Goal: Book appointment/travel/reservation

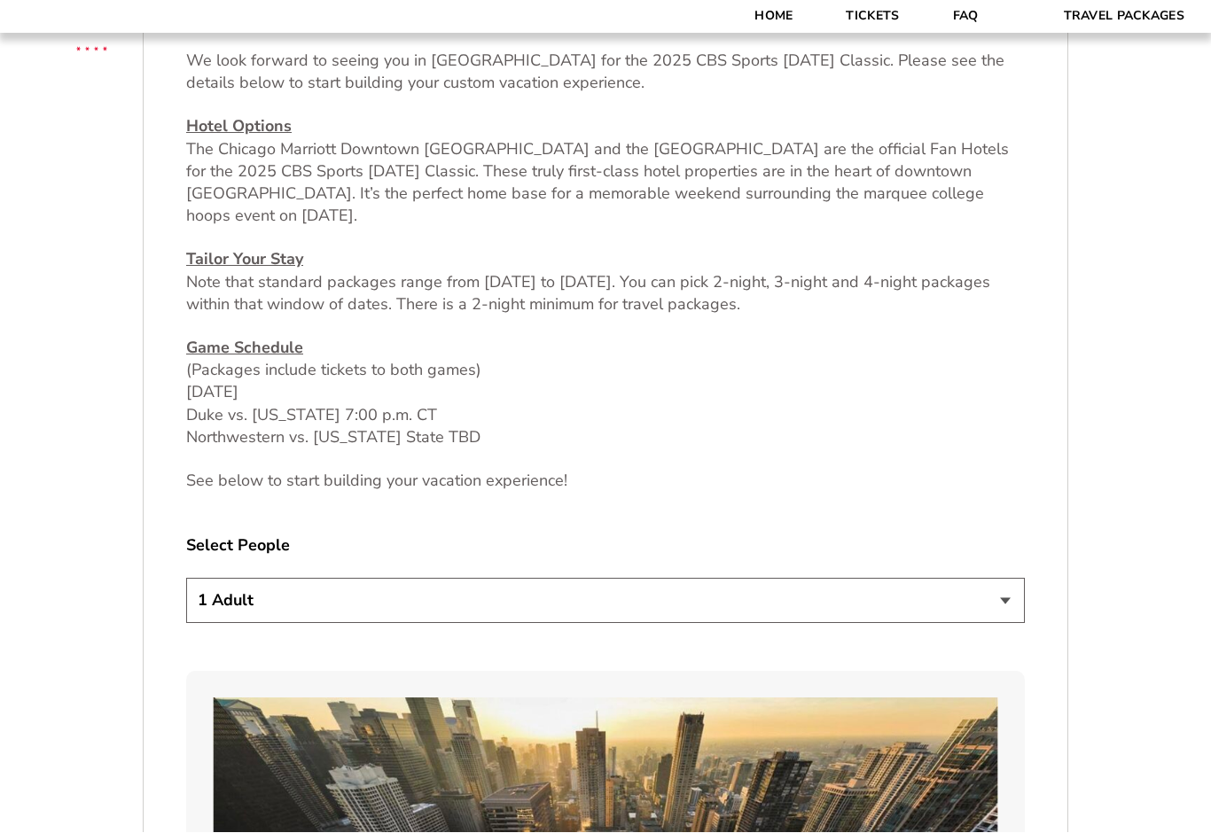
scroll to position [746, 0]
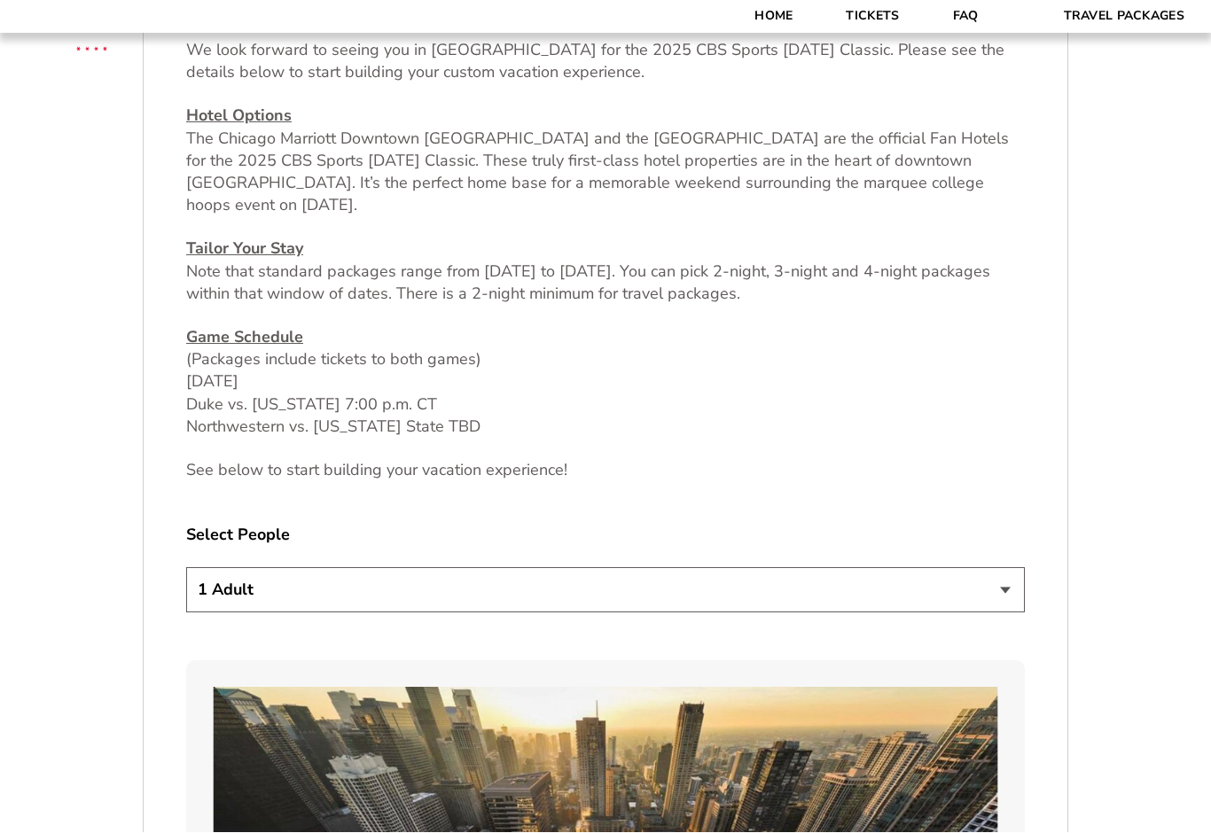
click at [1008, 579] on select "1 Adult 2 Adults 3 Adults 4 Adults 2 Adults + 1 Child 2 Adults + 2 Children 2 A…" at bounding box center [605, 590] width 839 height 45
select select "4 Adults"
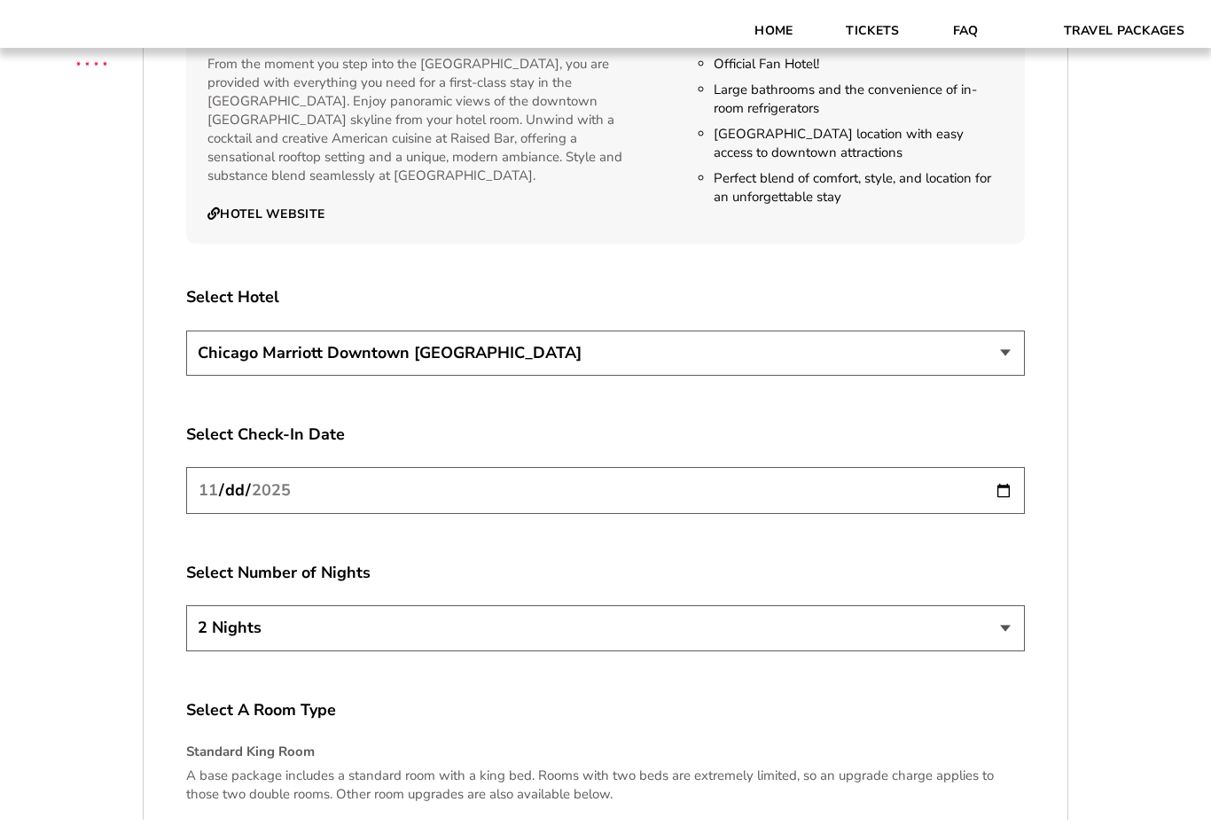
scroll to position [3006, 0]
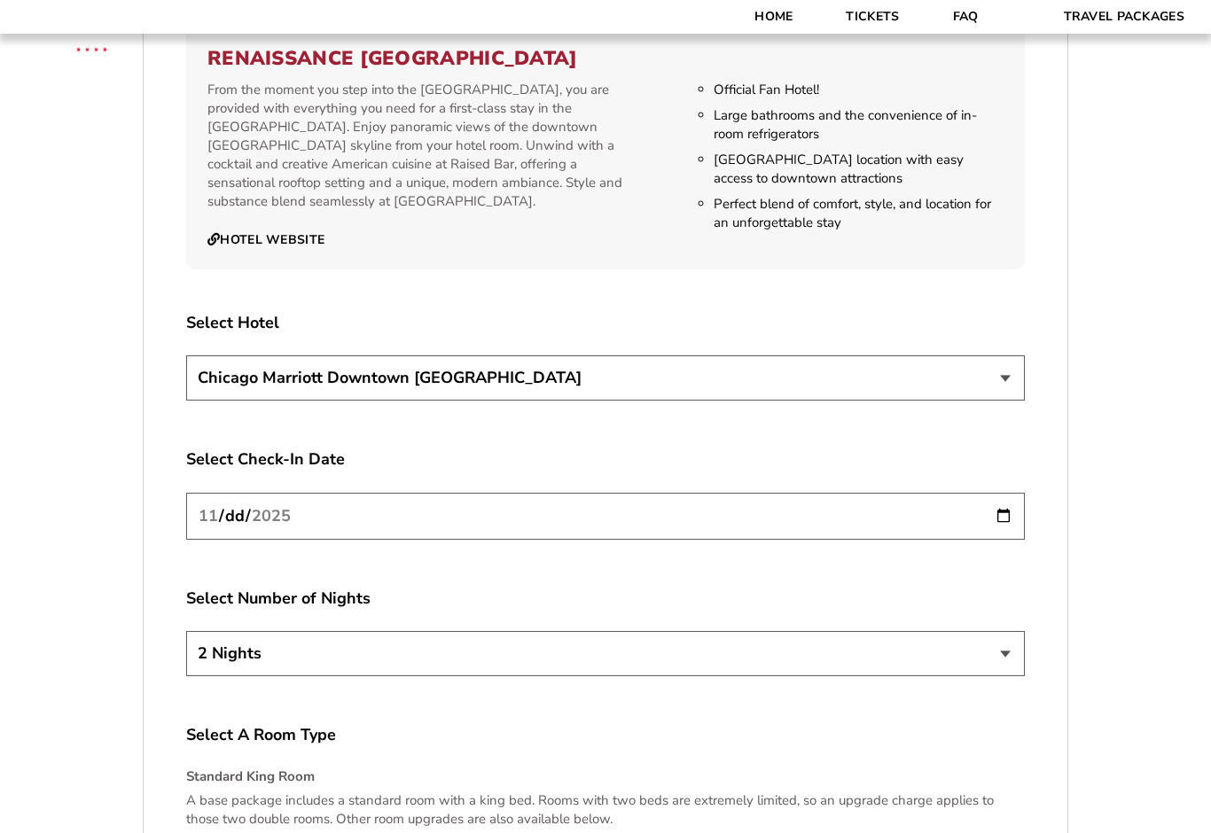
click at [989, 502] on input "[DATE]" at bounding box center [605, 516] width 839 height 47
click at [996, 632] on select "2 Nights 3 Nights 4 Nights" at bounding box center [605, 653] width 839 height 45
select select "3 Nights"
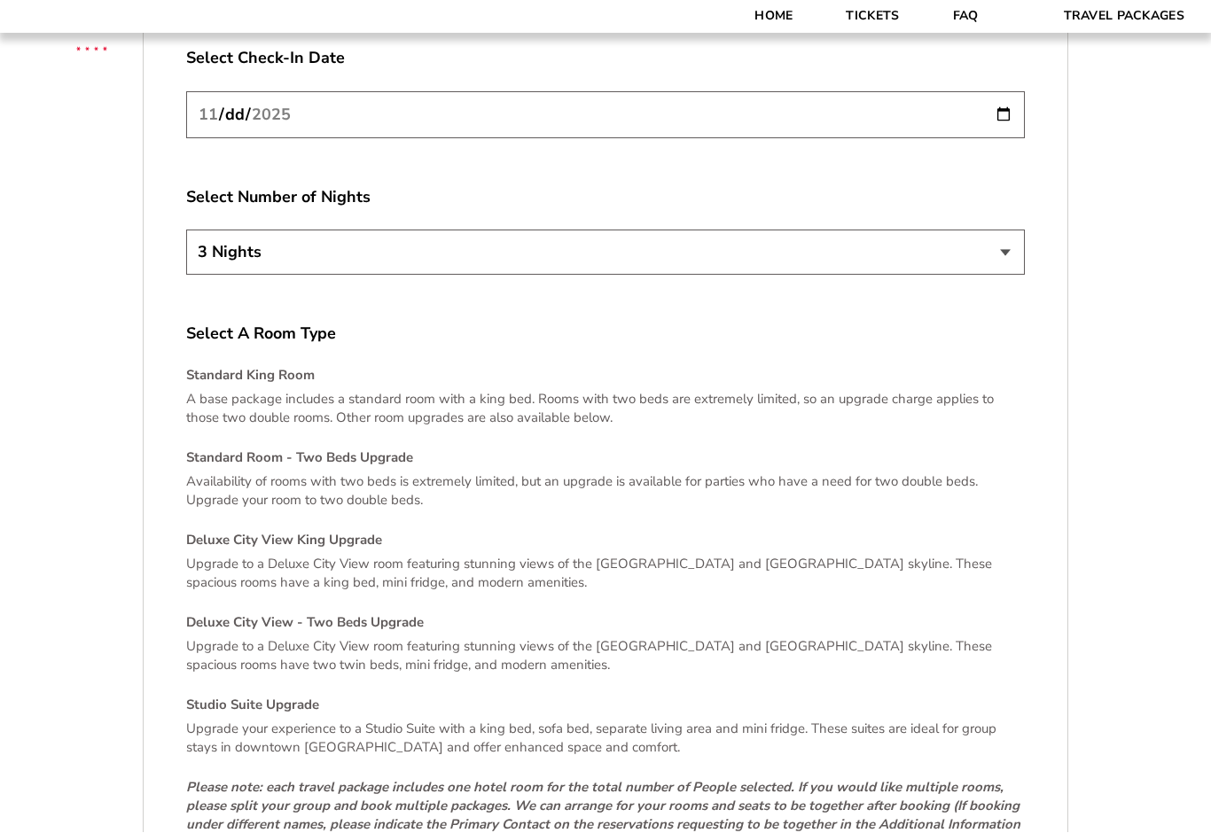
scroll to position [3458, 0]
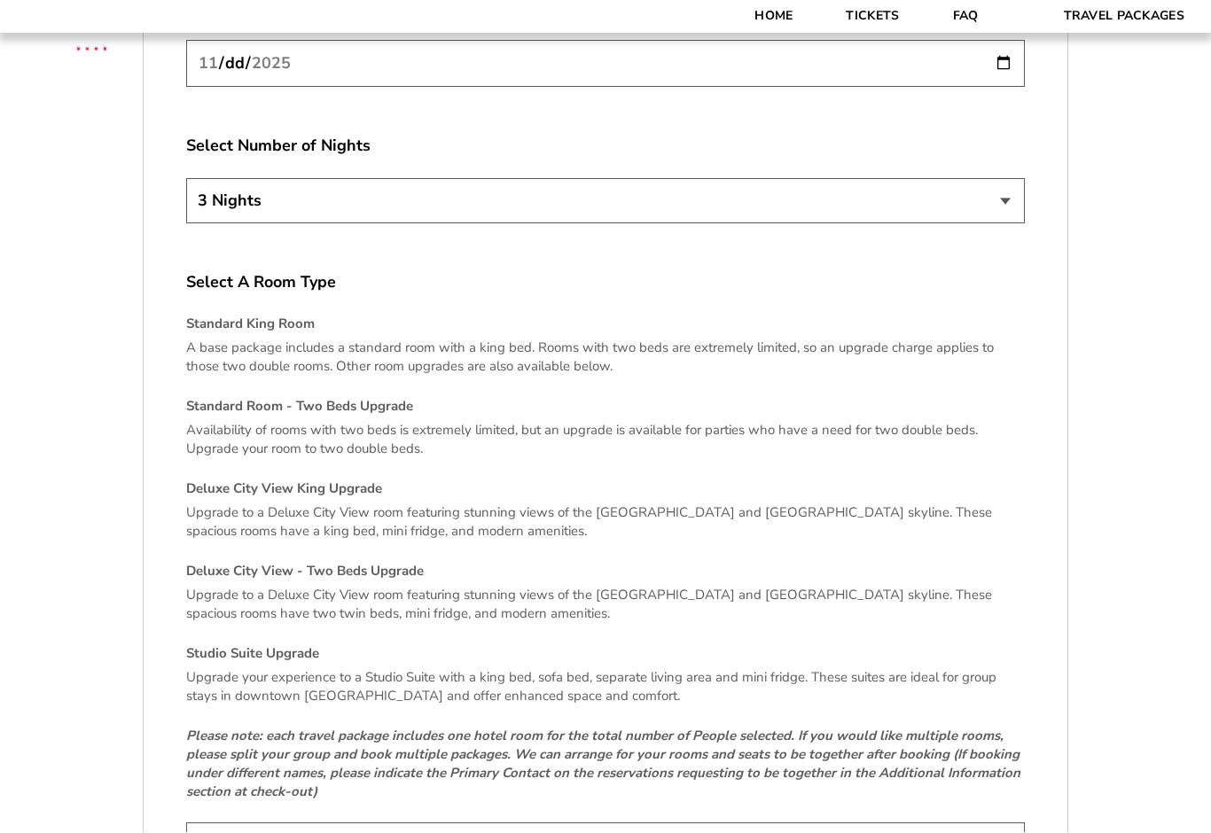
click at [340, 474] on div "Standard King Room A base package includes a standard room with a king bed. Roo…" at bounding box center [605, 559] width 839 height 487
click at [304, 480] on h4 "Deluxe City View King Upgrade" at bounding box center [605, 489] width 839 height 19
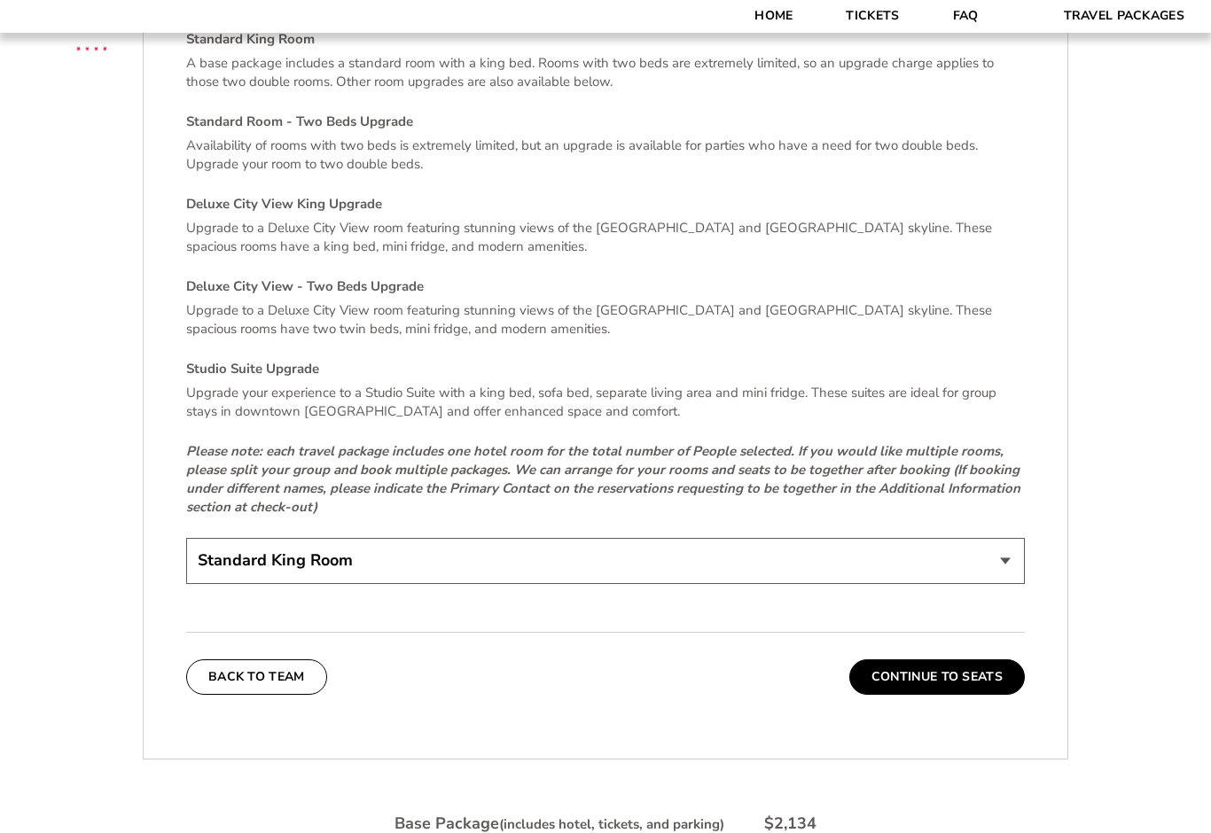
scroll to position [3744, 0]
click at [1000, 537] on select "Standard King Room Standard Room - Two Beds Upgrade (+$30 per night) Deluxe Cit…" at bounding box center [605, 559] width 839 height 45
select select "Deluxe City View King Upgrade"
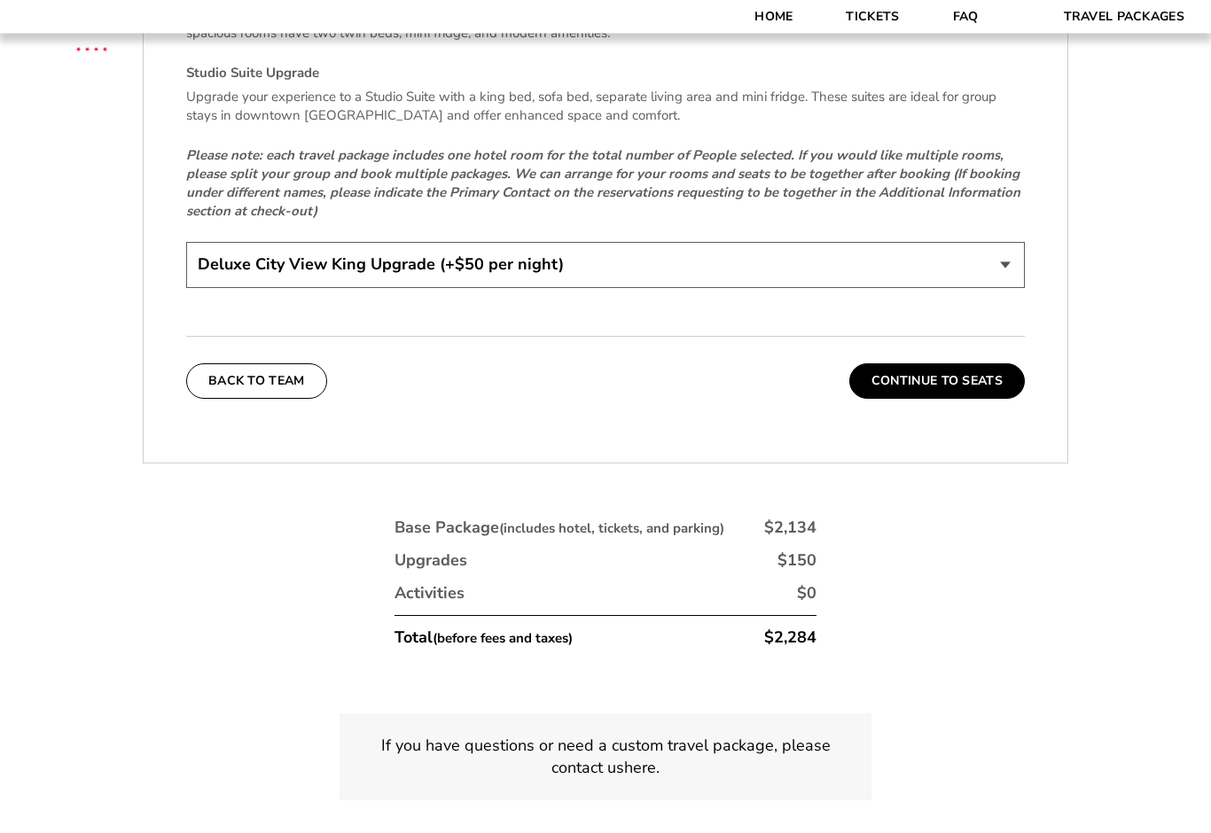
scroll to position [4046, 0]
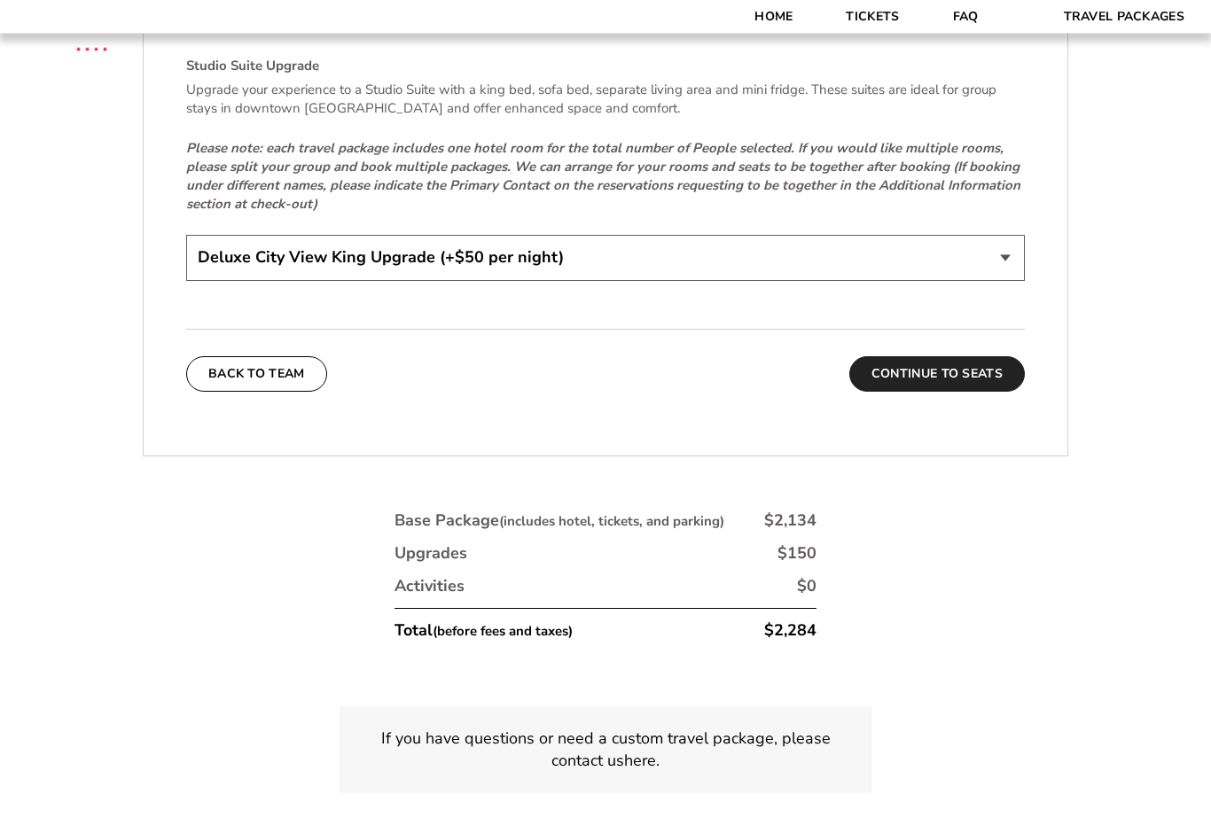
click at [970, 357] on button "Continue To Seats" at bounding box center [937, 374] width 176 height 35
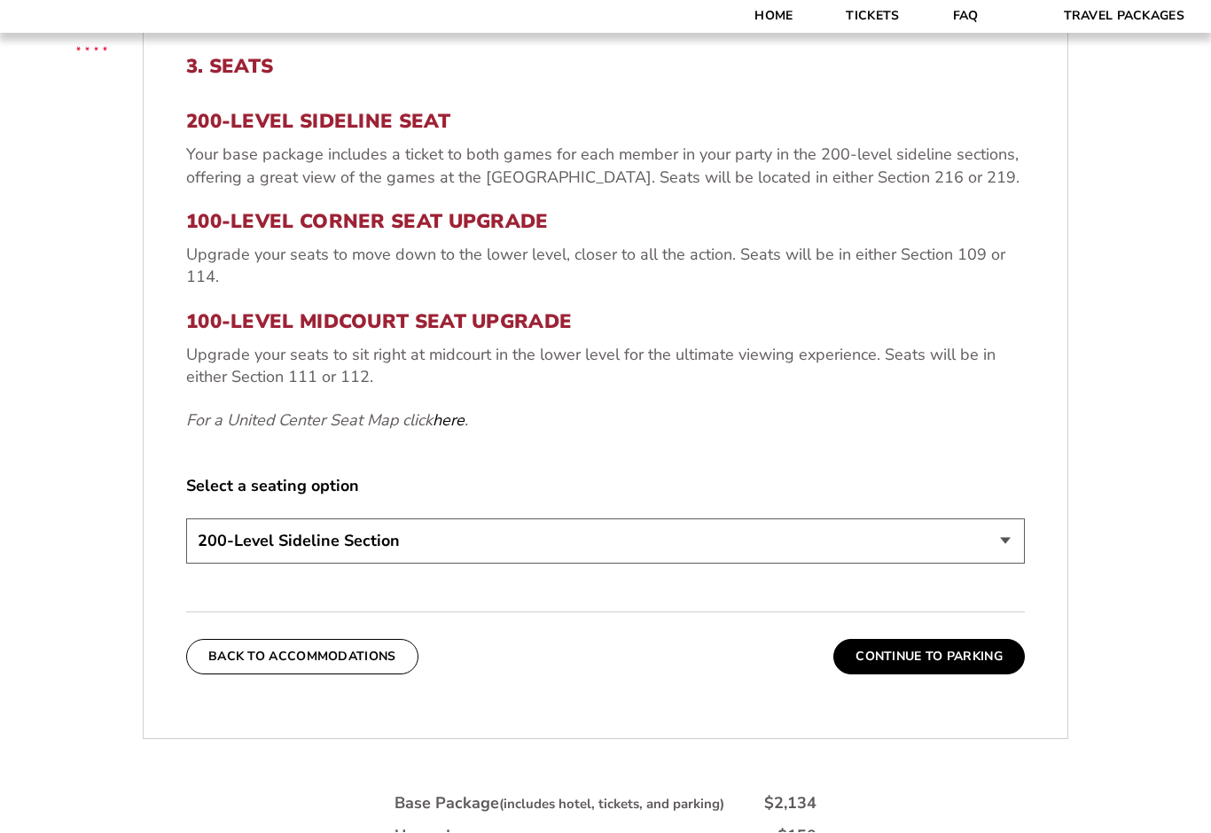
scroll to position [675, 0]
click at [1004, 532] on select "200-Level Sideline Section 100-Level Corner Seat Upgrade (+$80 per person) 100-…" at bounding box center [605, 541] width 839 height 45
select select "100-Level Midcourt Seat Upgrade"
click at [959, 654] on button "Continue To Parking" at bounding box center [928, 655] width 191 height 35
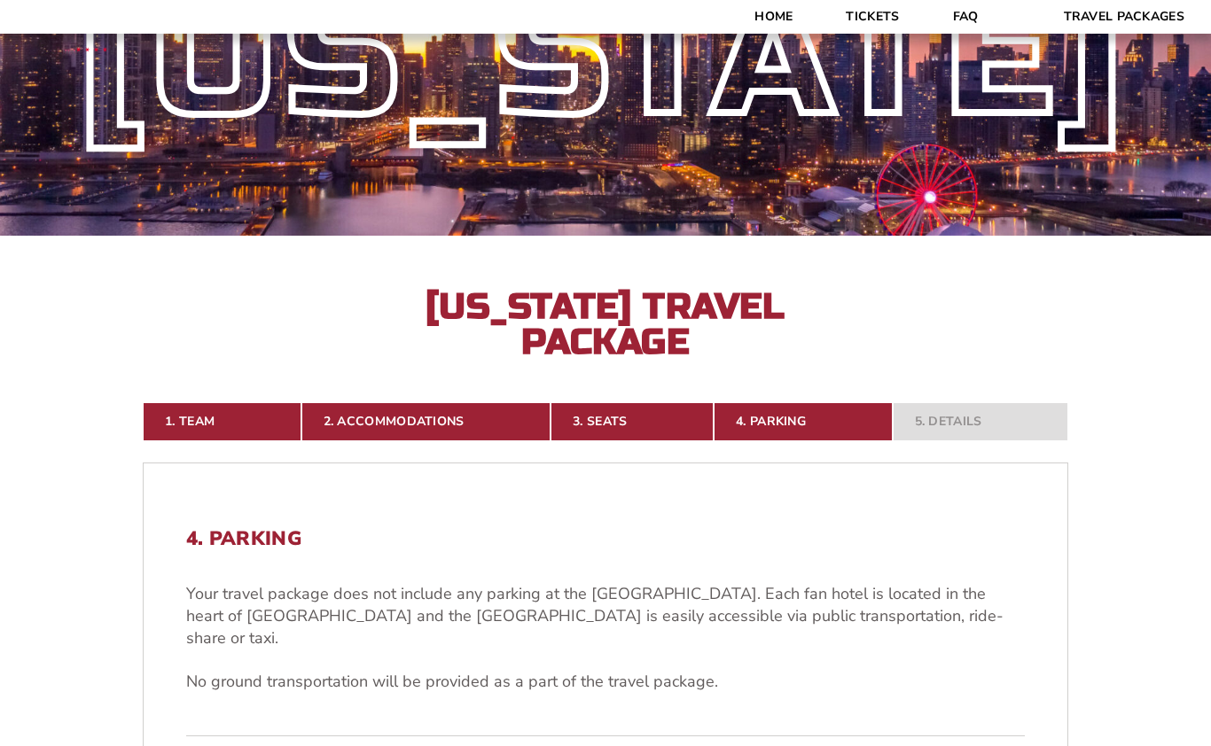
scroll to position [0, 0]
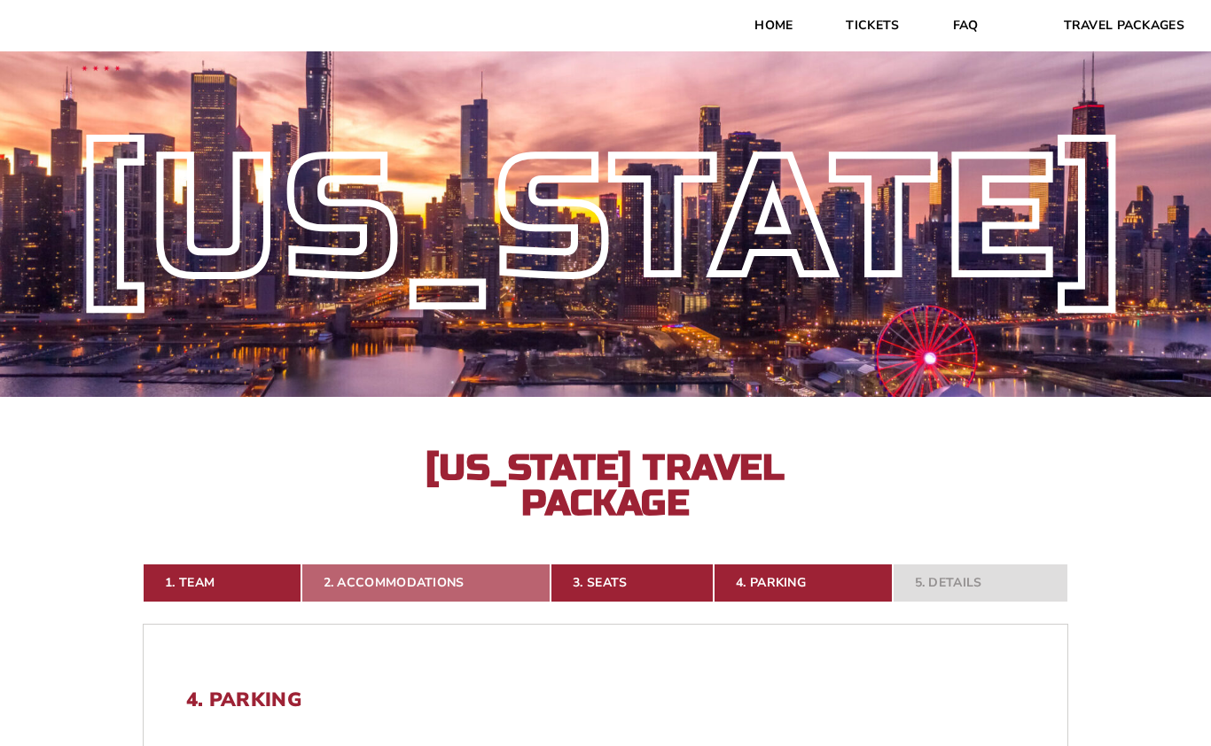
click at [394, 585] on link "2. Accommodations" at bounding box center [426, 583] width 250 height 39
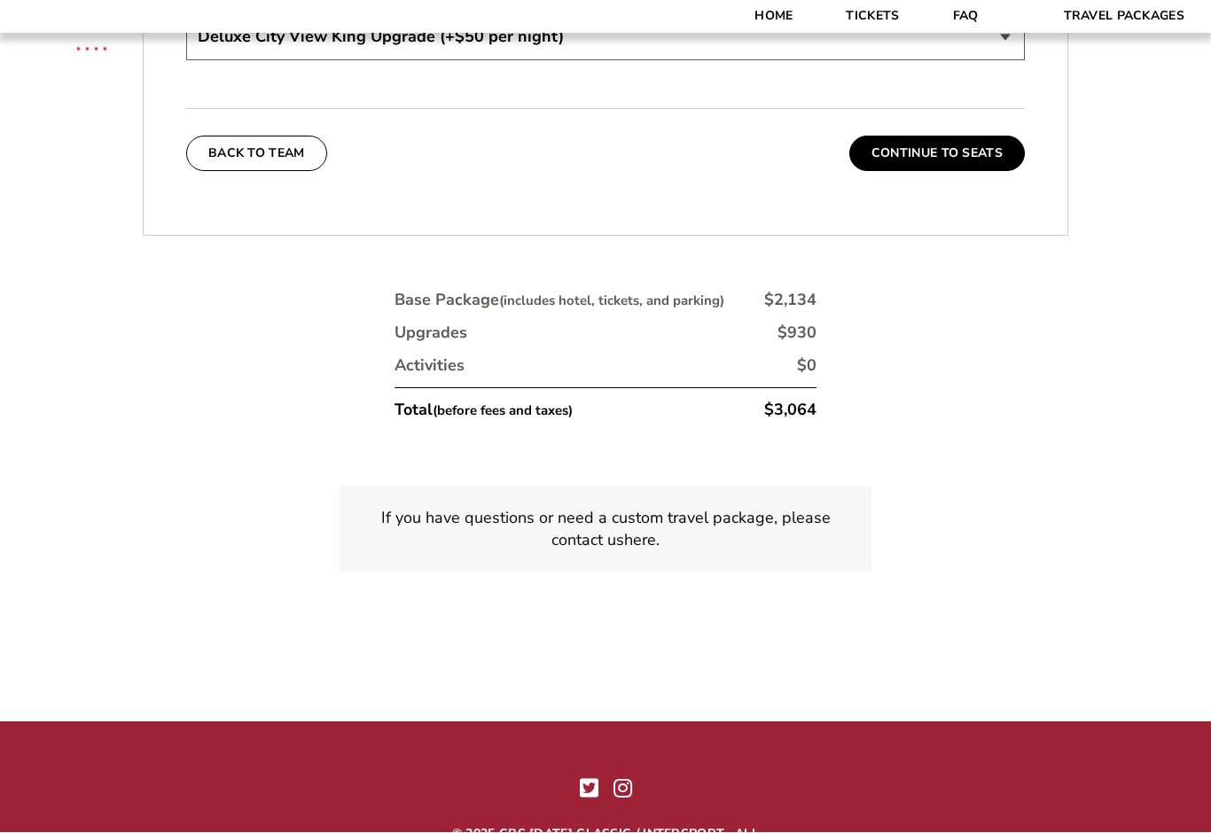
scroll to position [4268, 0]
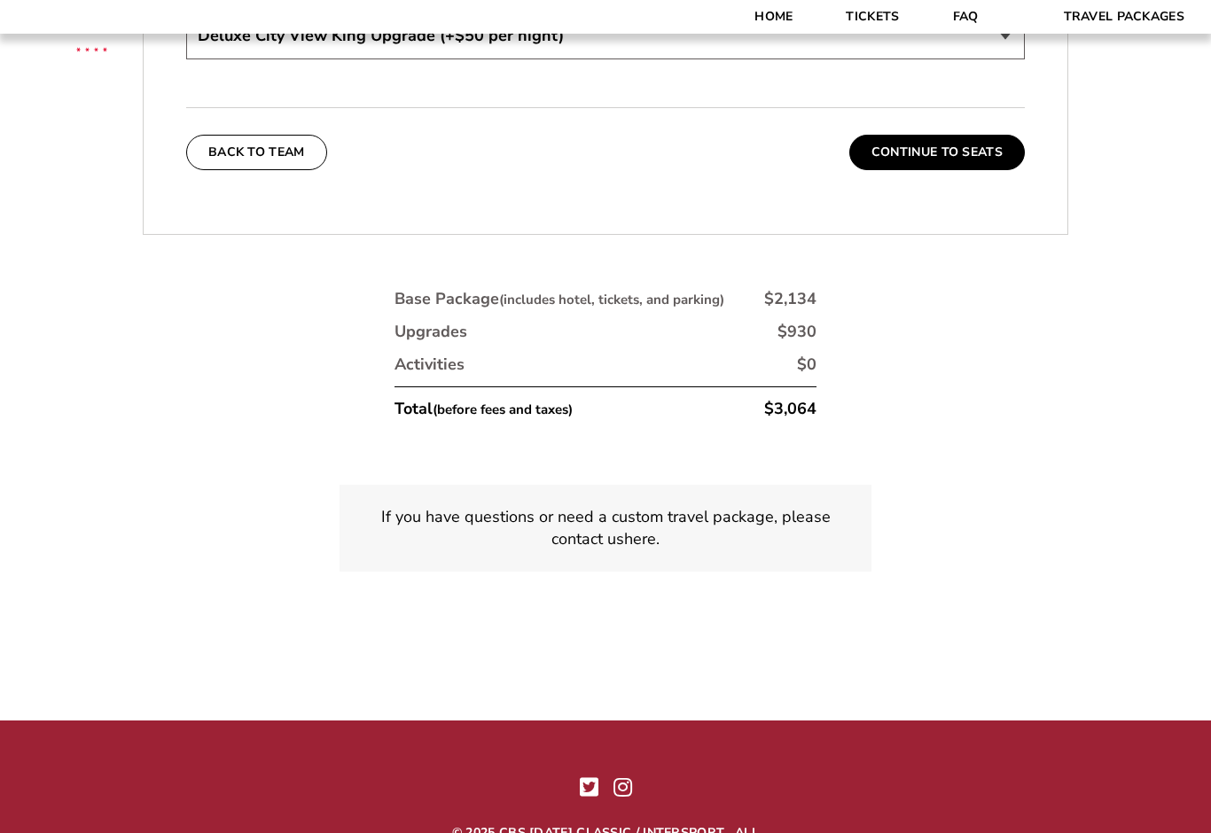
click at [637, 506] on p "If you have questions or need a custom travel package, please contact us here ." at bounding box center [605, 528] width 489 height 44
click at [683, 506] on p "If you have questions or need a custom travel package, please contact us here ." at bounding box center [605, 528] width 489 height 44
click at [597, 506] on p "If you have questions or need a custom travel package, please contact us here ." at bounding box center [605, 528] width 489 height 44
click at [631, 528] on link "here" at bounding box center [640, 539] width 32 height 22
